Goal: Task Accomplishment & Management: Manage account settings

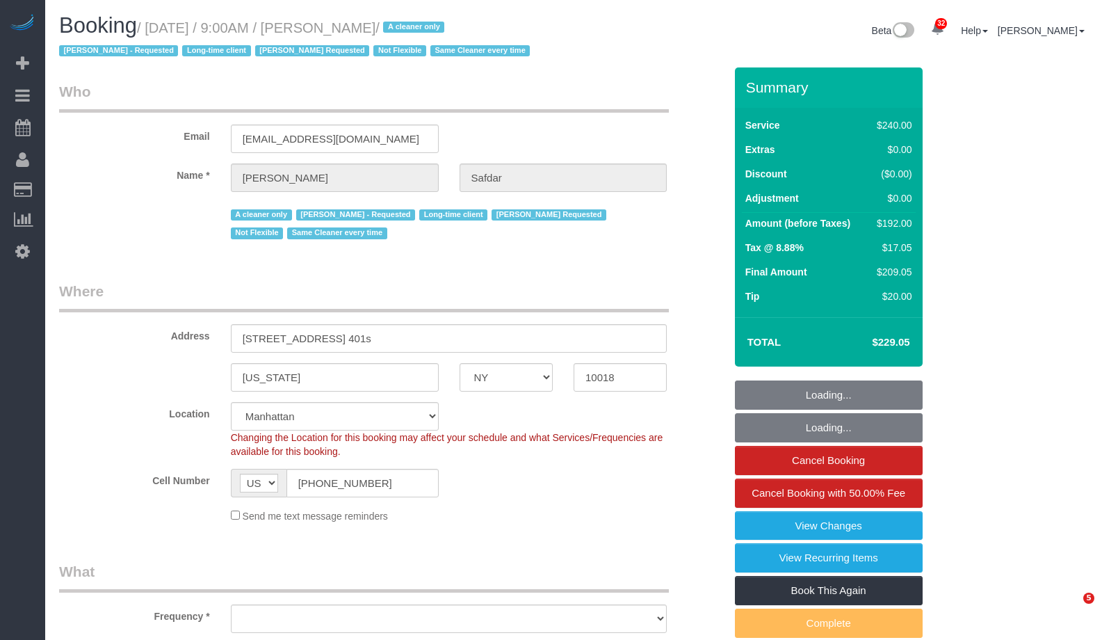
select select "NY"
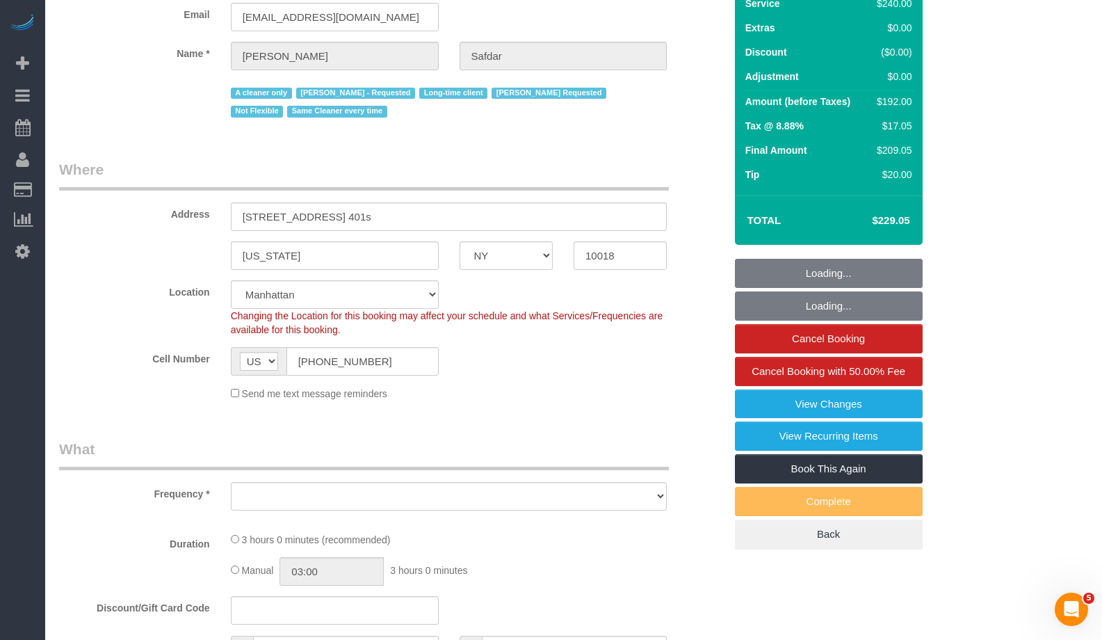
select select "object:847"
select select "number:89"
select select "number:90"
select select "number:15"
select select "number:5"
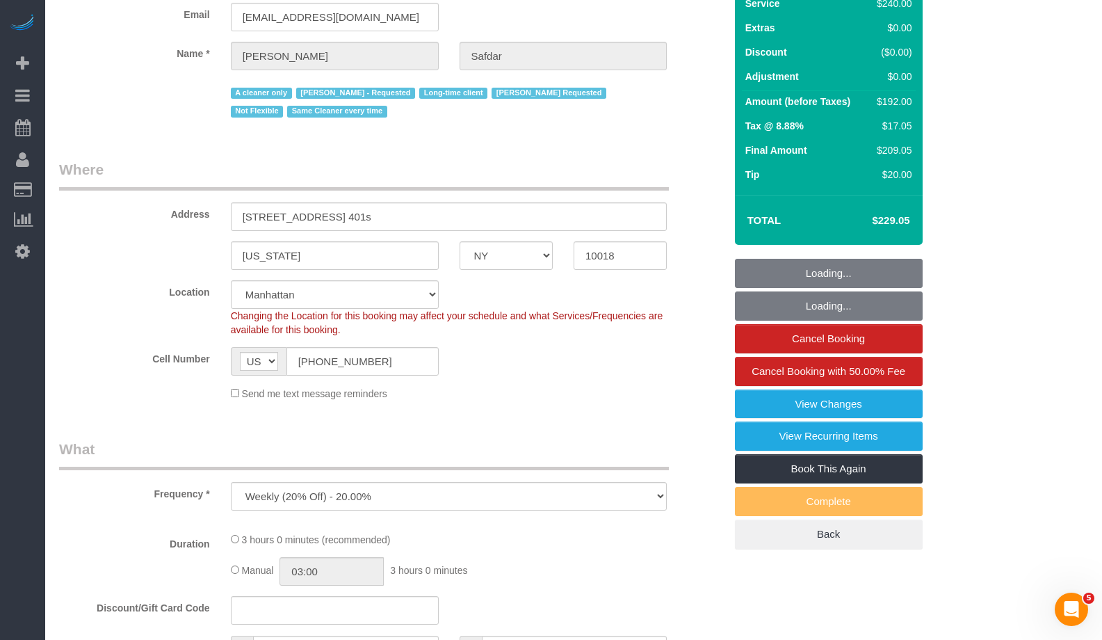
scroll to position [218, 0]
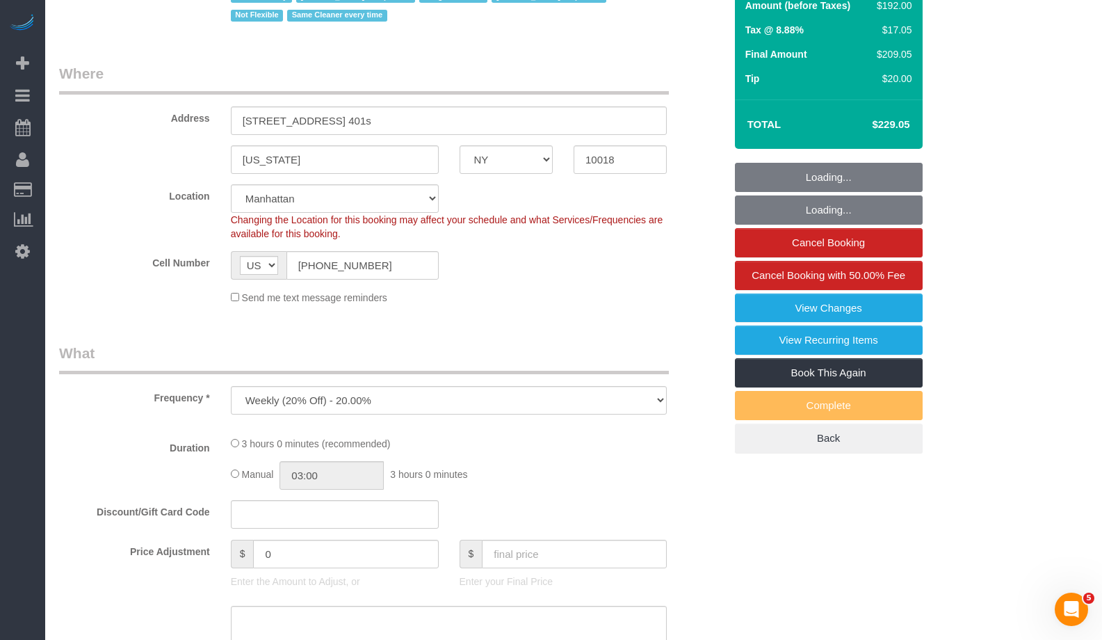
select select "spot1"
select select "180"
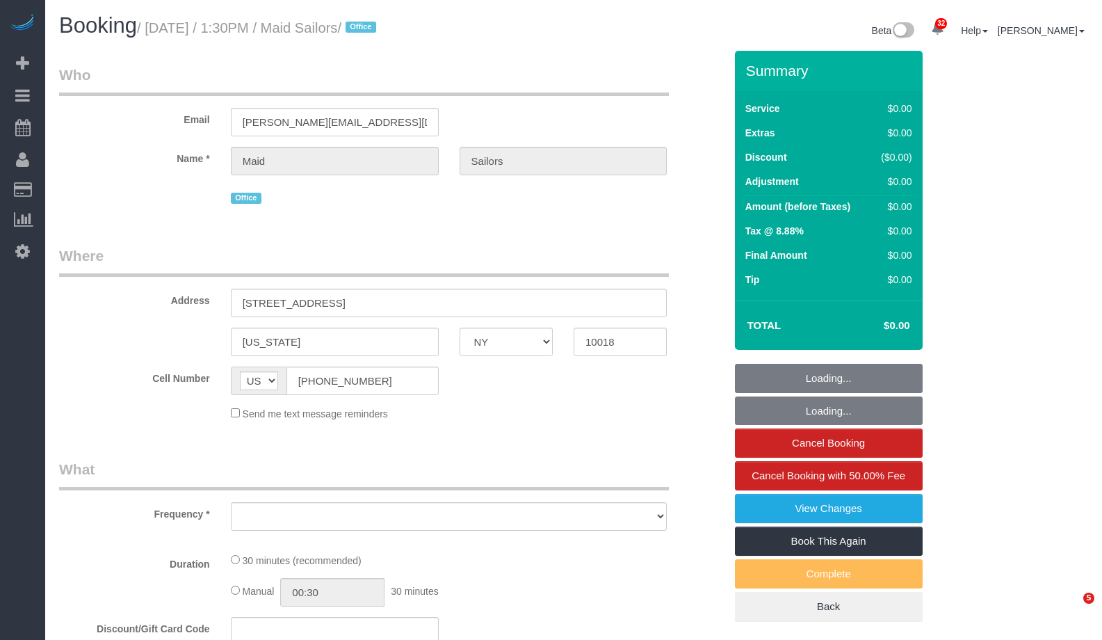
select select "NY"
select select "number:89"
select select "number:90"
select select "number:15"
select select "number:5"
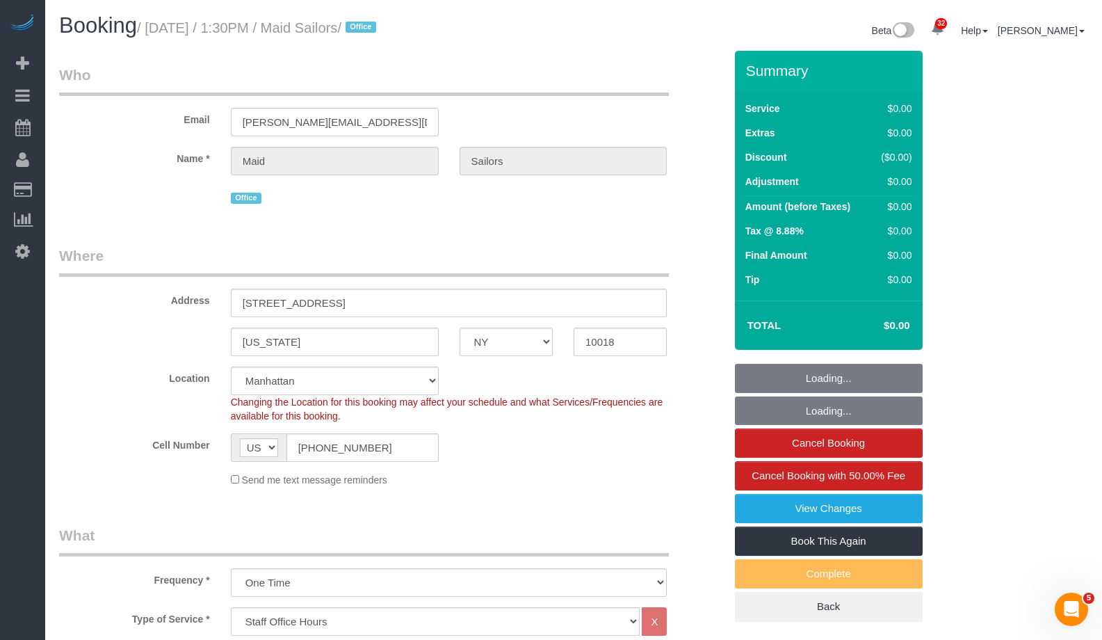
select select "object:1488"
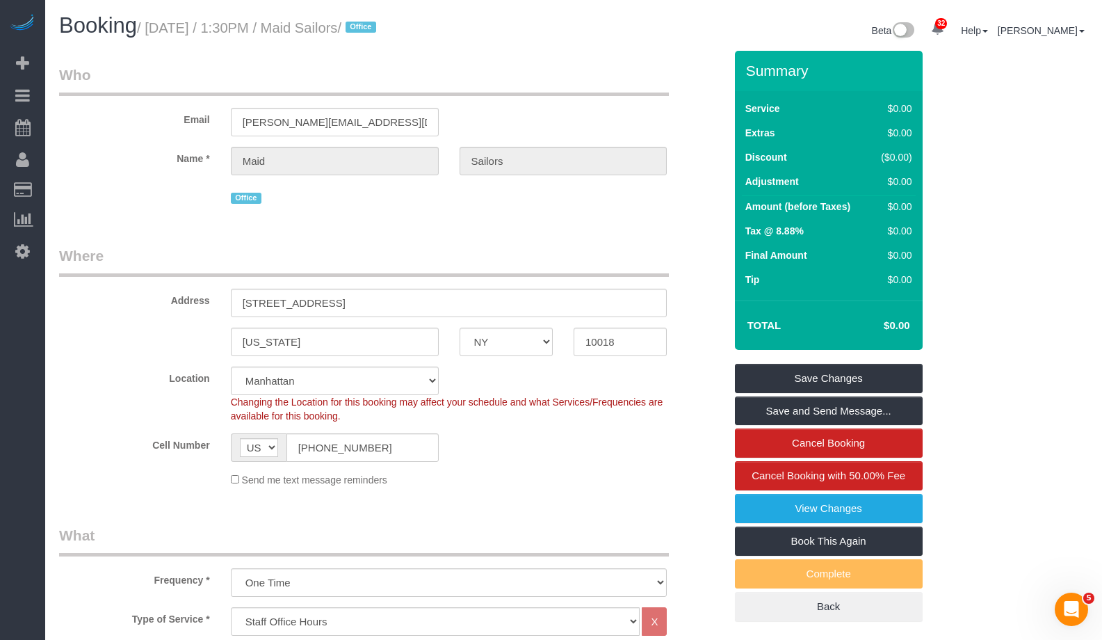
scroll to position [361, 0]
